Goal: Task Accomplishment & Management: Use online tool/utility

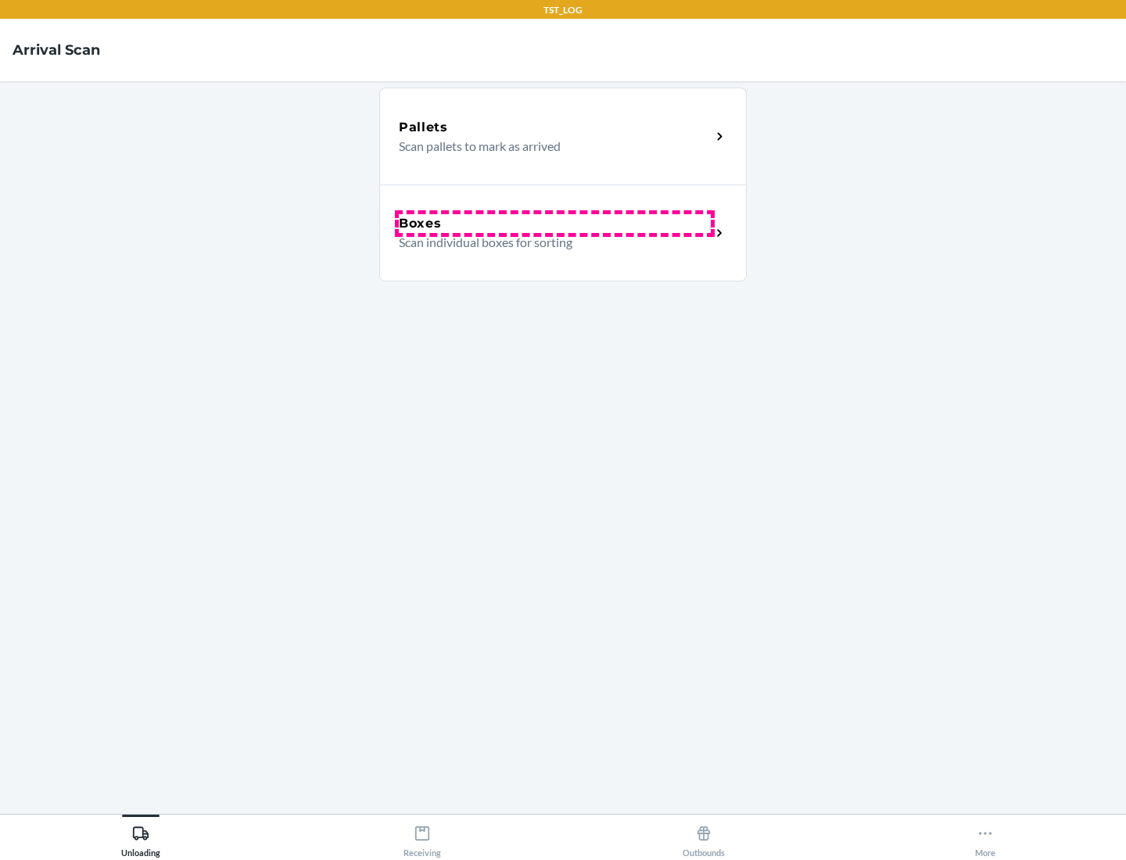
click at [554, 224] on div "Boxes" at bounding box center [555, 223] width 312 height 19
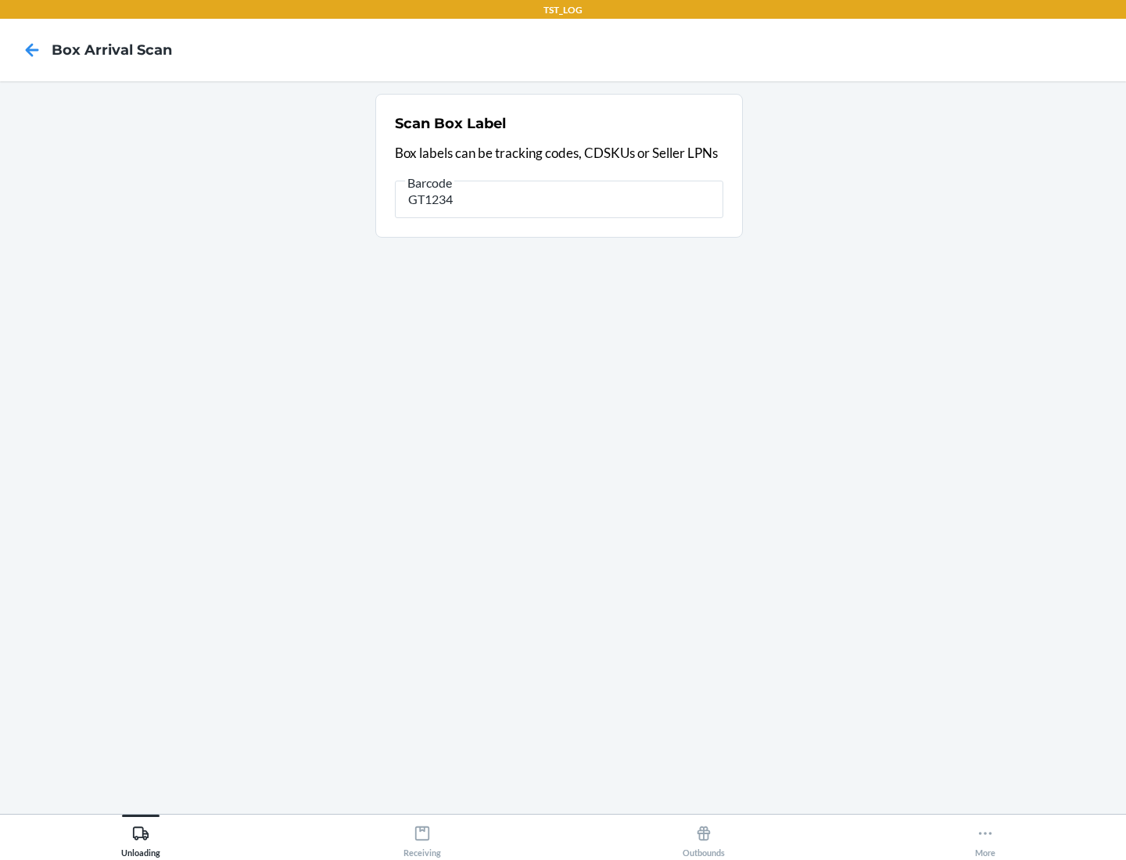
type input "GT1234"
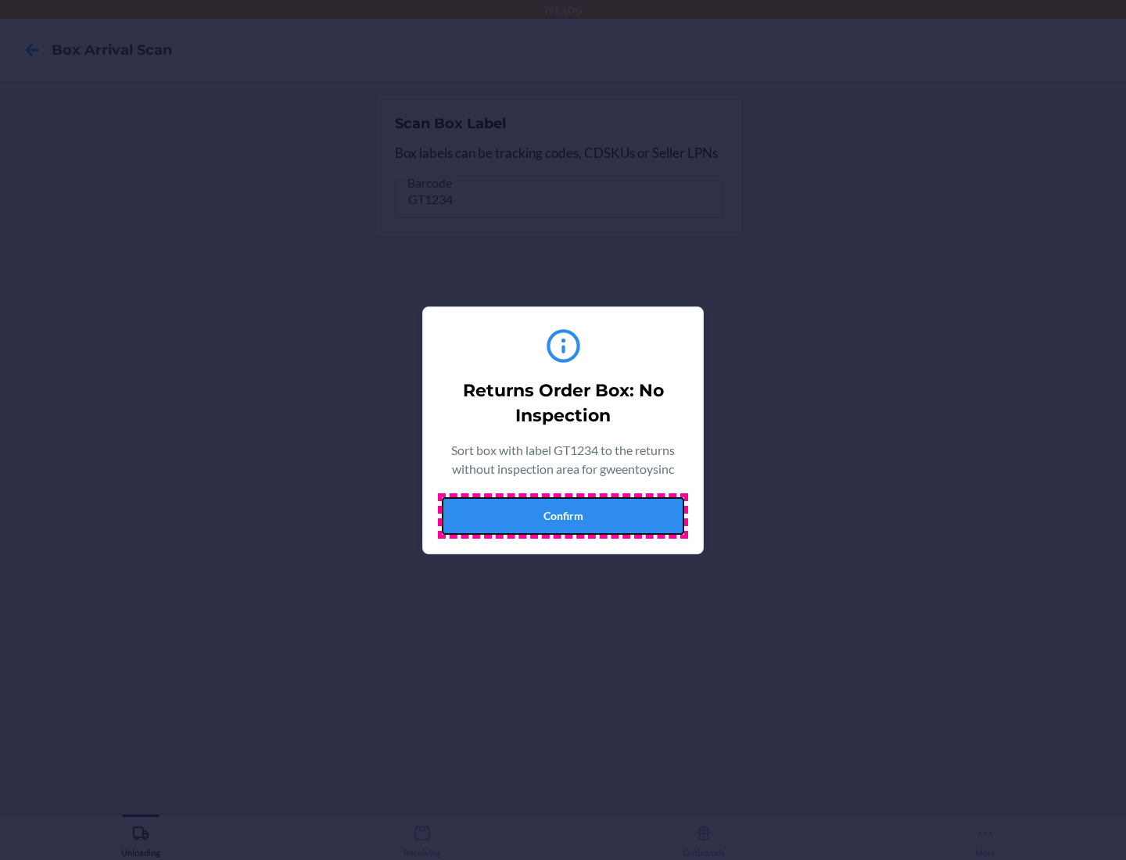
click at [563, 515] on button "Confirm" at bounding box center [563, 516] width 242 height 38
